Goal: Check status: Check status

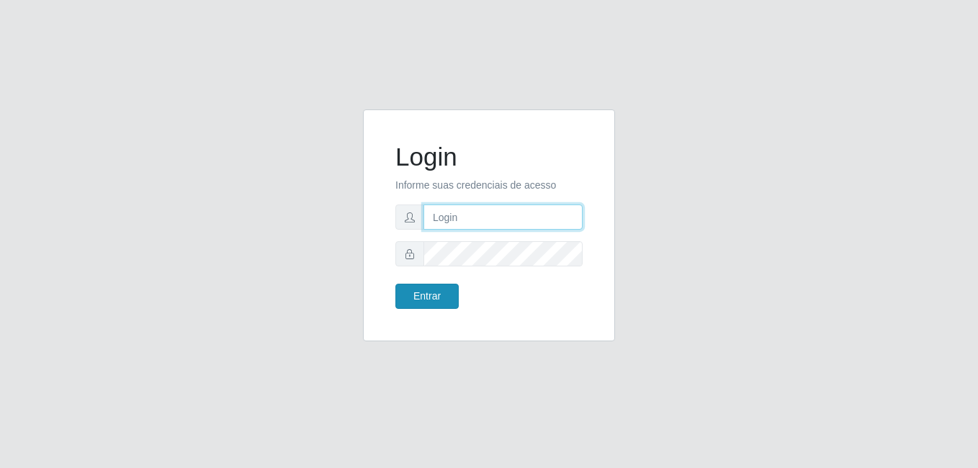
type input "Yohanna@bessa"
click at [442, 294] on button "Entrar" at bounding box center [426, 296] width 63 height 25
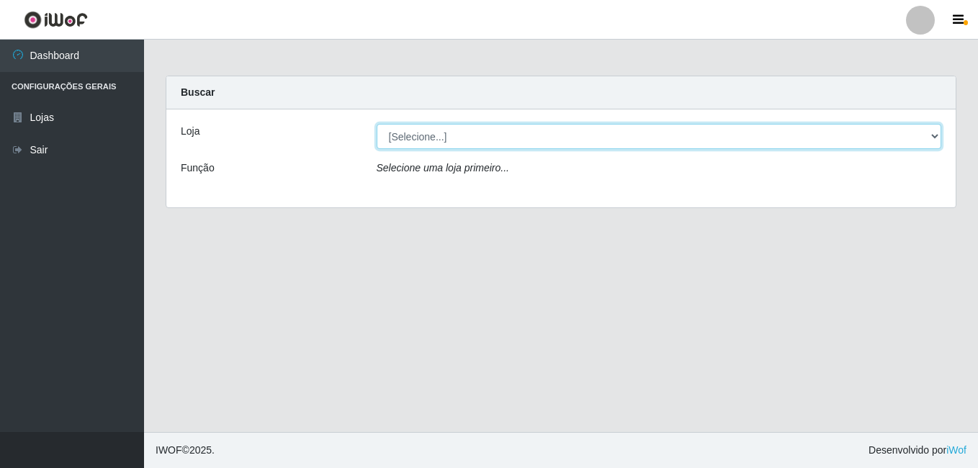
click at [930, 133] on select "[Selecione...] Bemais Supermercados - B9 Bessa" at bounding box center [659, 136] width 565 height 25
select select "410"
click at [377, 124] on select "[Selecione...] Bemais Supermercados - B9 Bessa" at bounding box center [659, 136] width 565 height 25
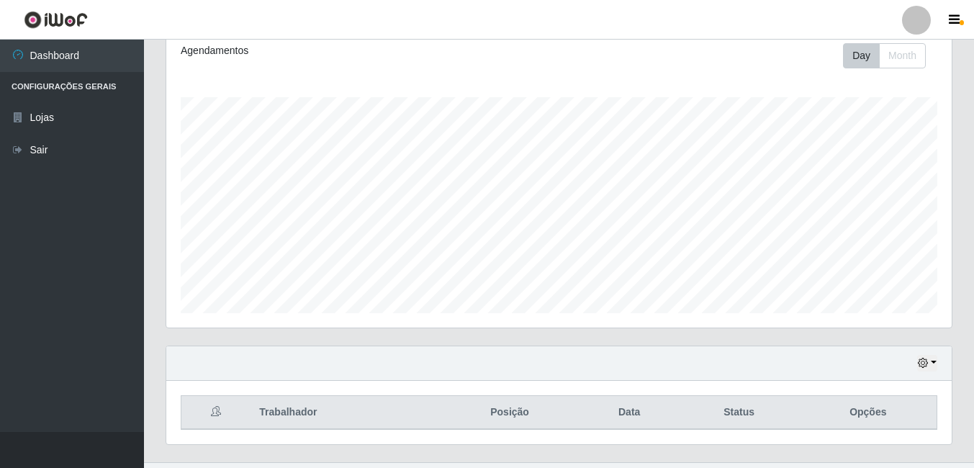
scroll to position [232, 0]
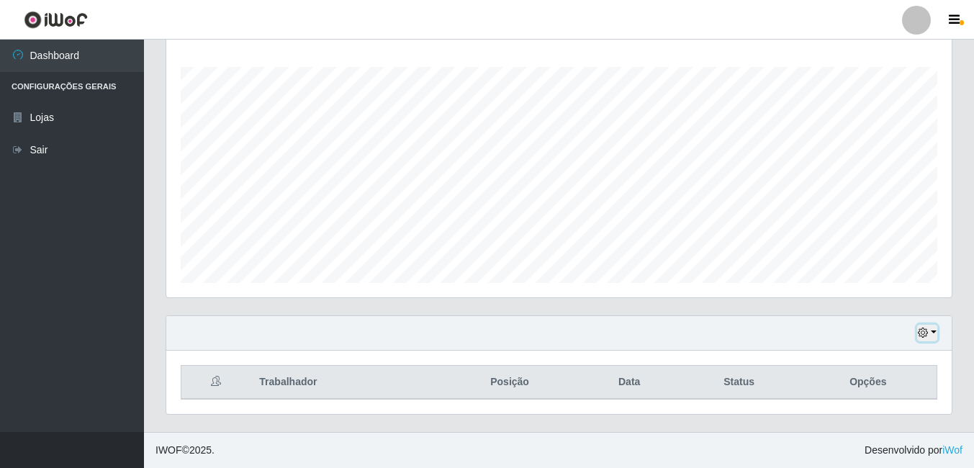
click at [928, 328] on button "button" at bounding box center [927, 333] width 20 height 17
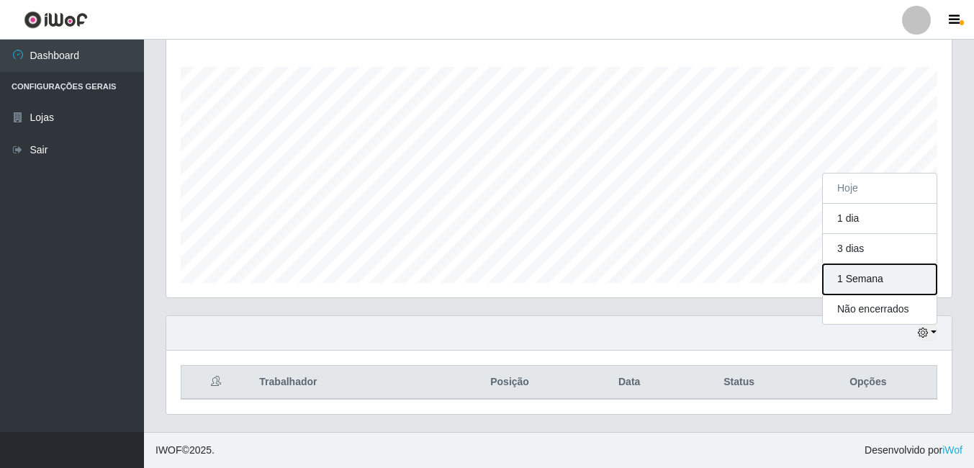
click at [885, 289] on button "1 Semana" at bounding box center [880, 279] width 114 height 30
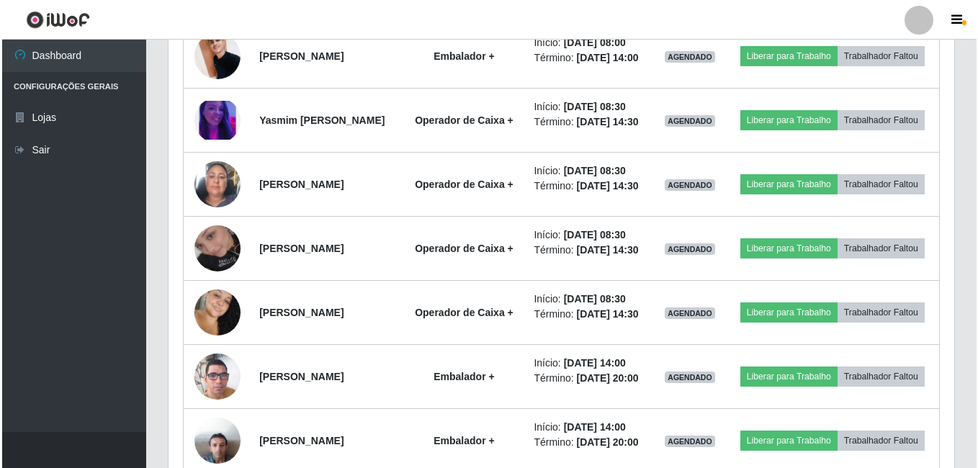
scroll to position [720, 0]
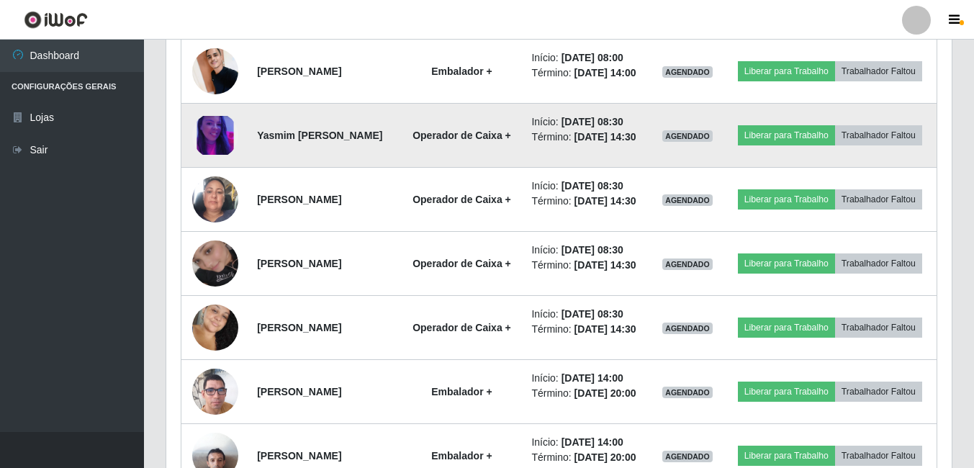
click at [215, 156] on img at bounding box center [215, 136] width 46 height 40
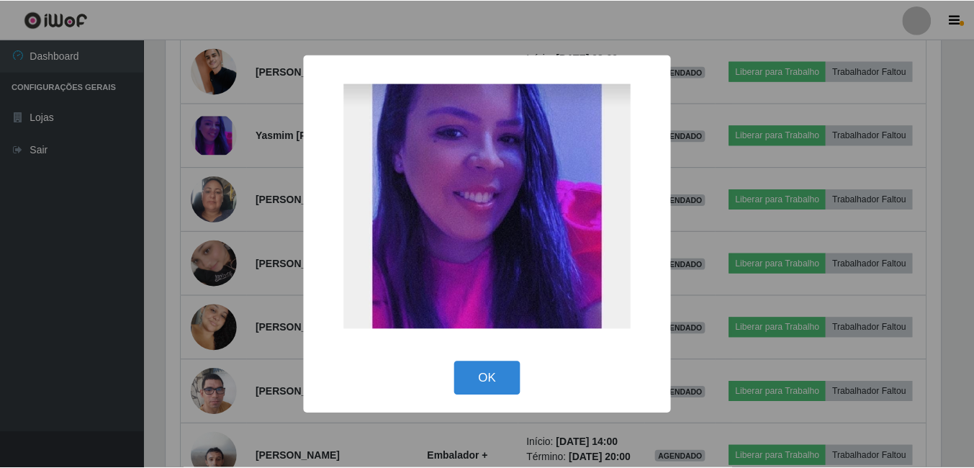
scroll to position [299, 778]
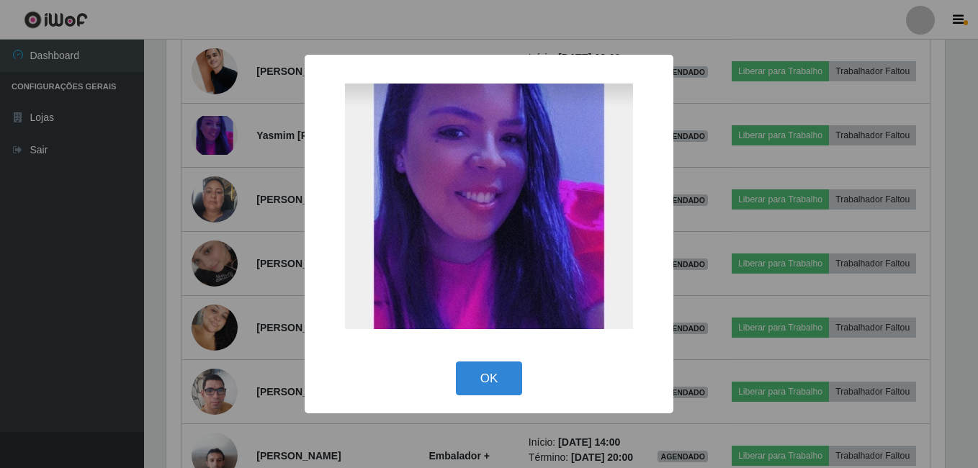
drag, startPoint x: 507, startPoint y: 376, endPoint x: 465, endPoint y: 355, distance: 46.7
click at [506, 376] on button "OK" at bounding box center [489, 378] width 67 height 34
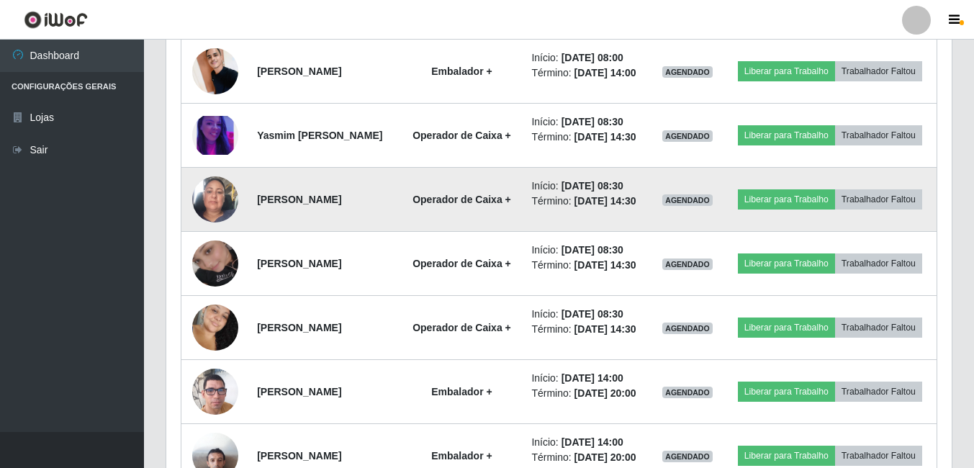
scroll to position [299, 786]
drag, startPoint x: 167, startPoint y: 240, endPoint x: 182, endPoint y: 246, distance: 16.2
click at [172, 242] on div "Trabalhador Posição Data Status Opções [PERSON_NAME] + Início: [DATE] 08:00 Tér…" at bounding box center [559, 214] width 786 height 704
click at [194, 240] on img at bounding box center [215, 199] width 46 height 82
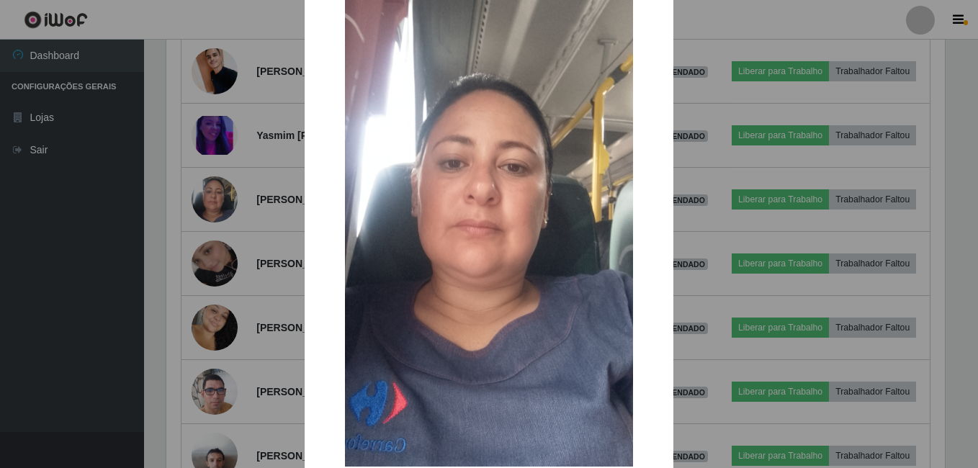
scroll to position [86, 0]
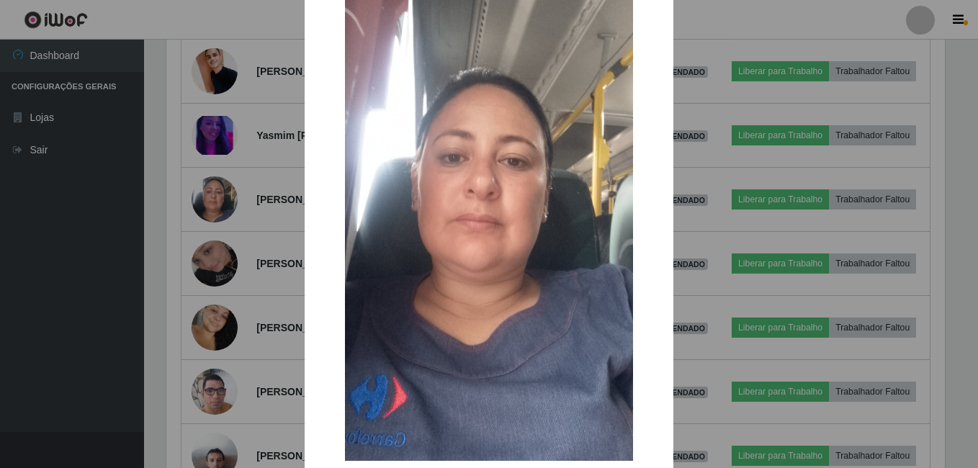
click at [964, 456] on div "× OK Cancel" at bounding box center [489, 234] width 978 height 468
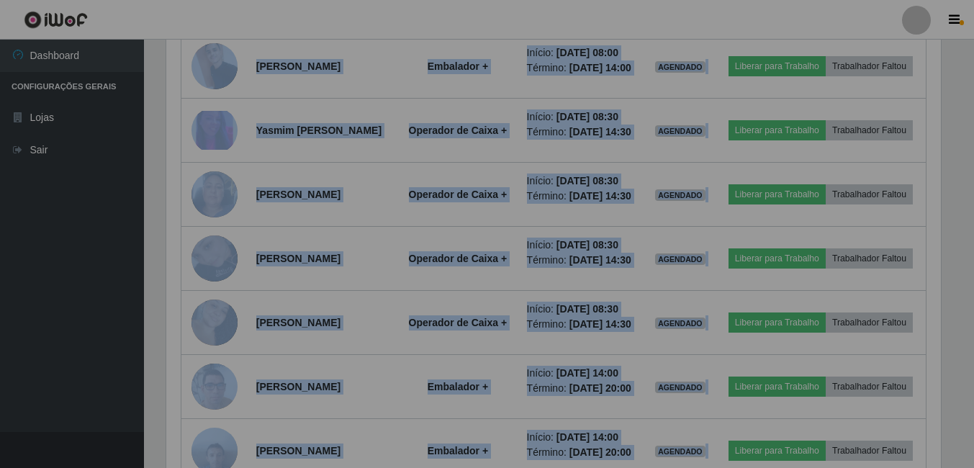
scroll to position [299, 786]
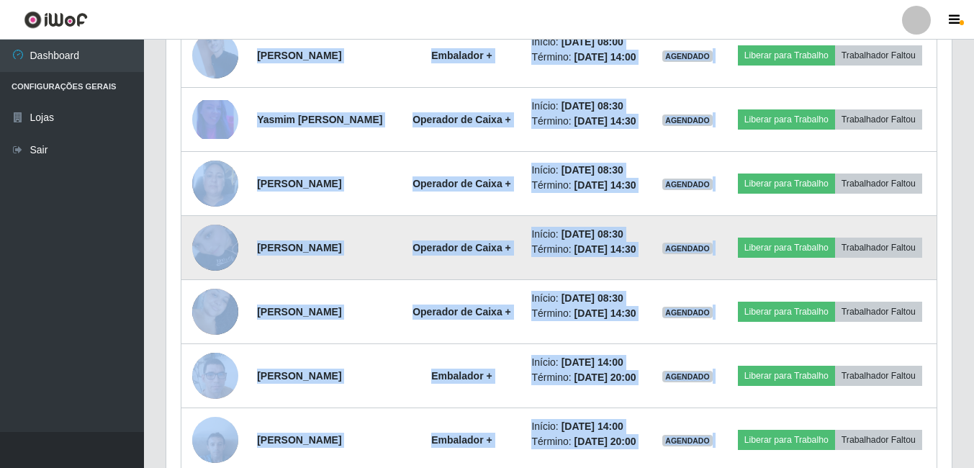
click at [221, 289] on img at bounding box center [215, 248] width 46 height 82
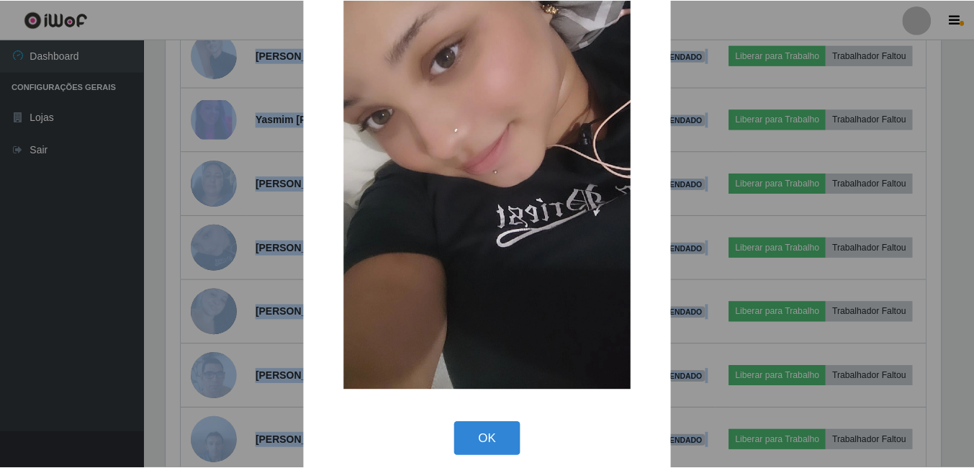
scroll to position [170, 0]
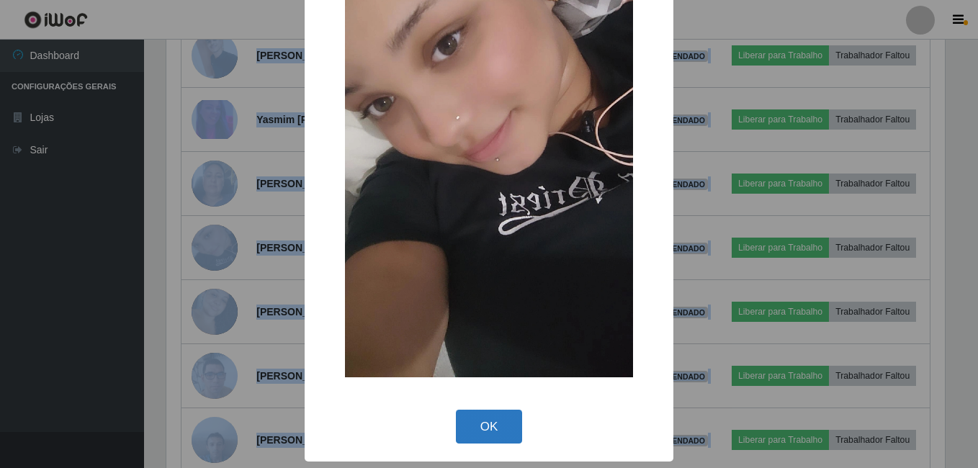
click at [500, 412] on button "OK" at bounding box center [489, 427] width 67 height 34
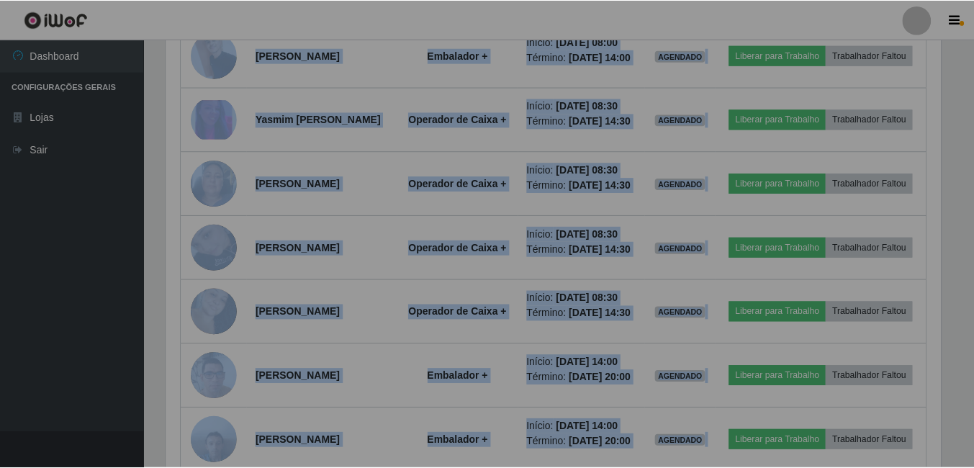
scroll to position [299, 786]
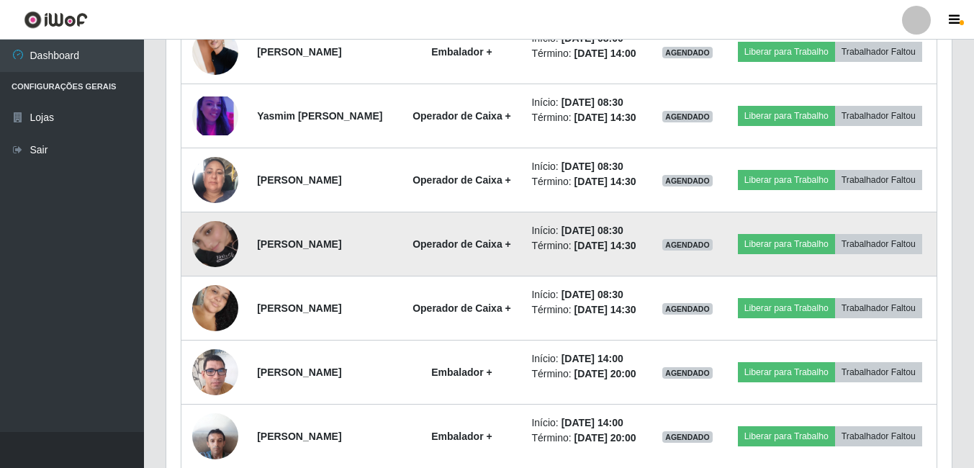
drag, startPoint x: 681, startPoint y: 276, endPoint x: 746, endPoint y: 308, distance: 72.1
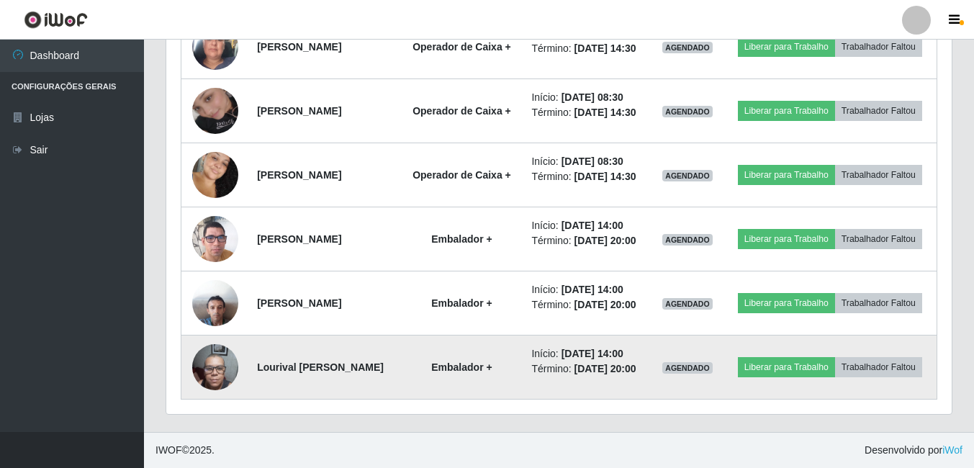
scroll to position [981, 0]
